Goal: Check status: Check status

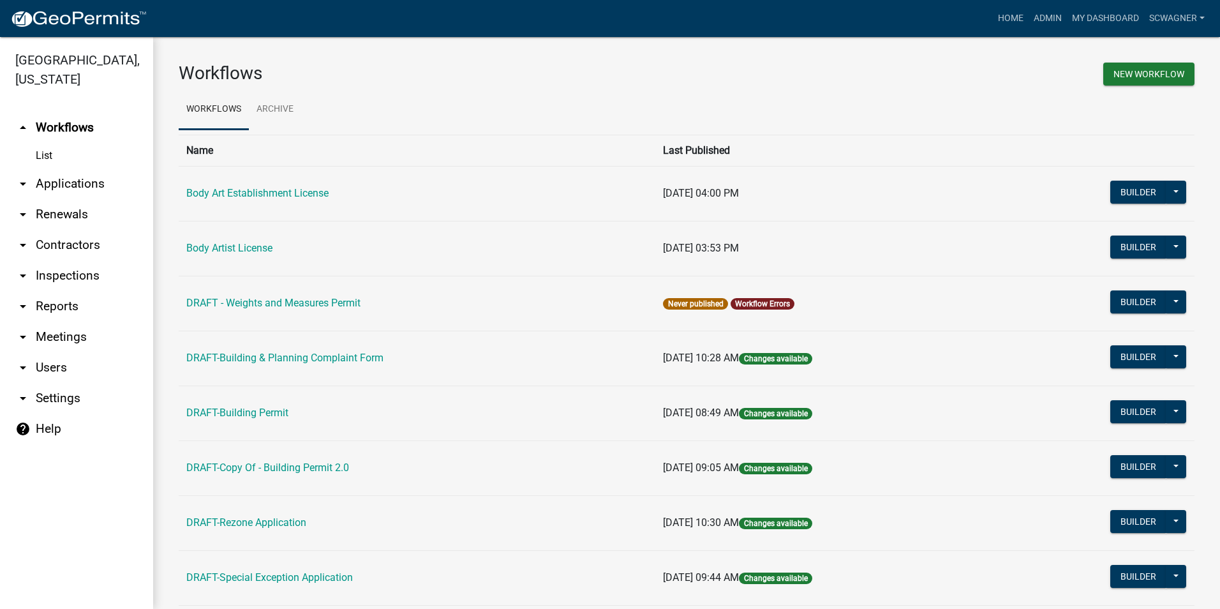
click at [80, 183] on link "arrow_drop_down Applications" at bounding box center [76, 183] width 153 height 31
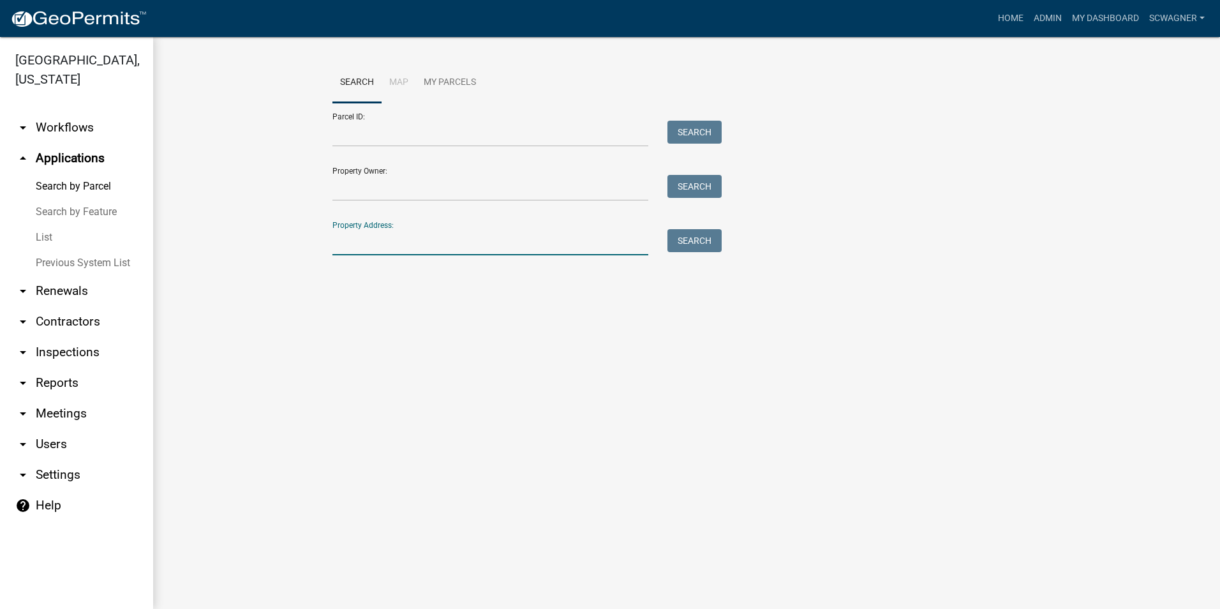
click at [351, 242] on input "Property Address:" at bounding box center [490, 242] width 316 height 26
click at [704, 240] on button "Search" at bounding box center [694, 240] width 54 height 23
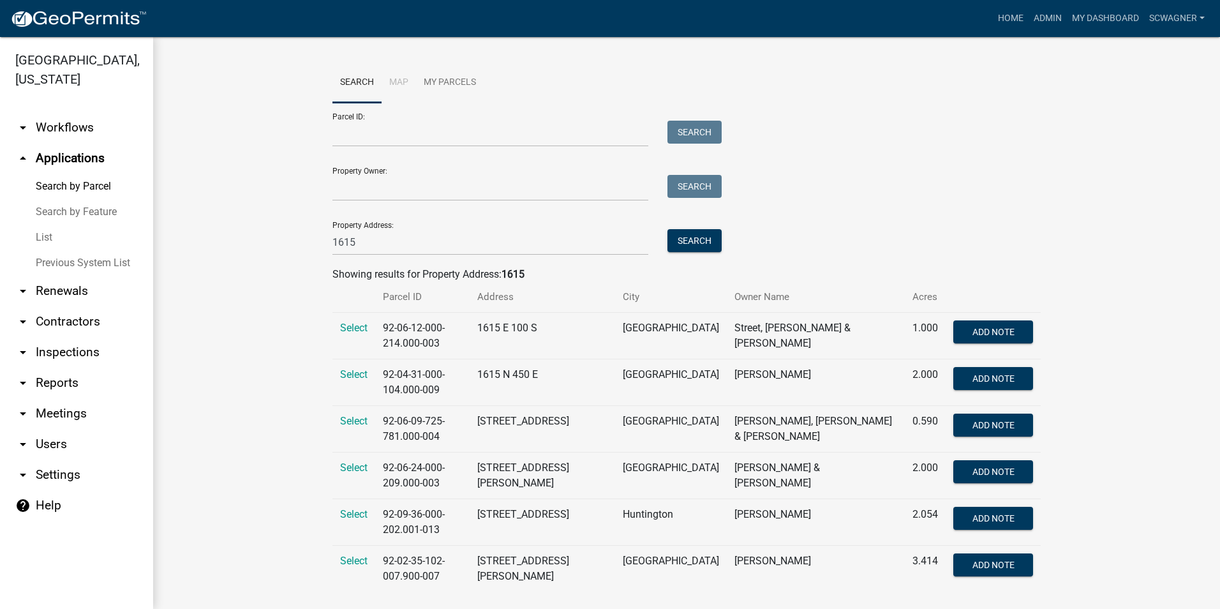
click at [350, 452] on td "Select" at bounding box center [353, 475] width 43 height 47
click at [352, 461] on span "Select" at bounding box center [353, 467] width 27 height 12
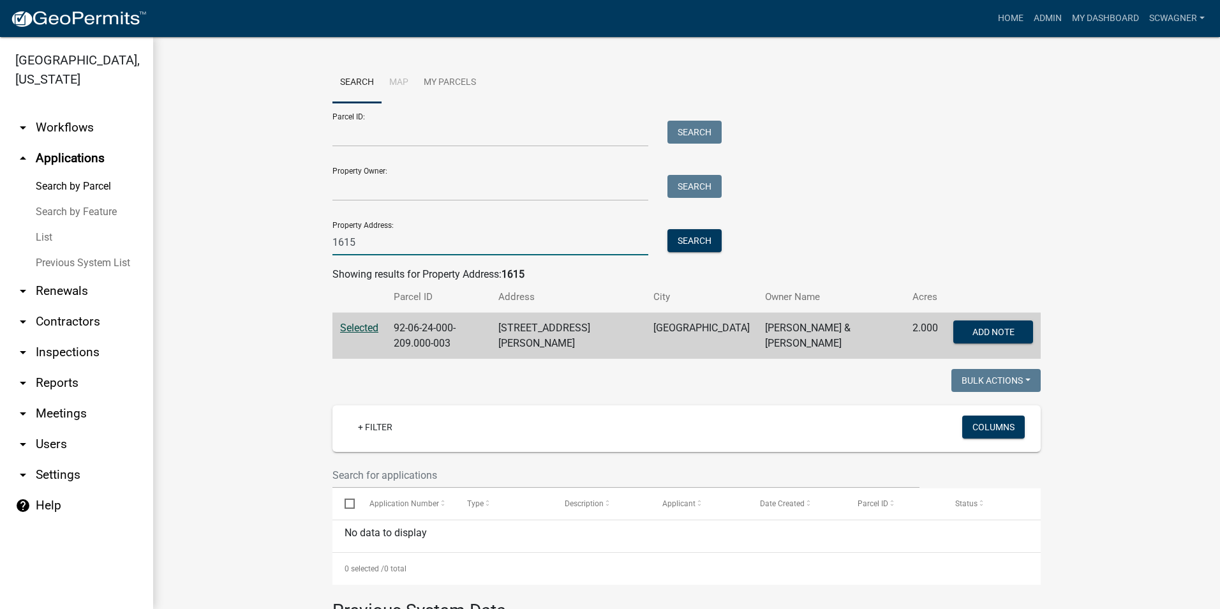
click at [374, 246] on input "1615" at bounding box center [490, 242] width 316 height 26
type input "1"
type input "8181"
click at [698, 244] on button "Search" at bounding box center [694, 240] width 54 height 23
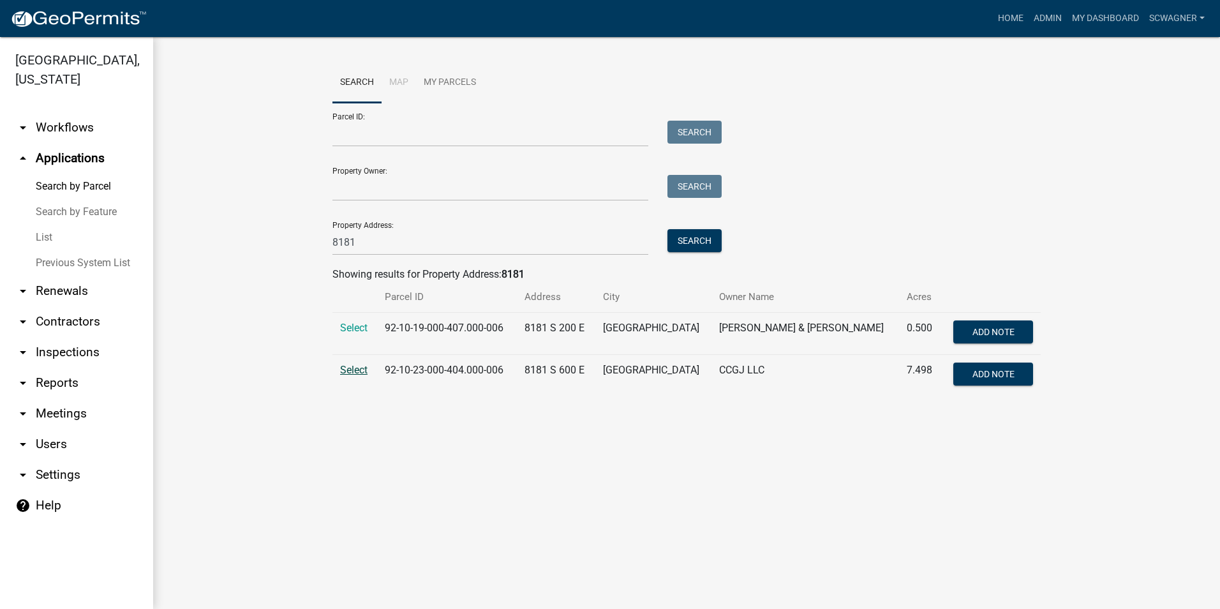
click at [353, 366] on span "Select" at bounding box center [353, 370] width 27 height 12
